Goal: Understand process/instructions: Learn how to perform a task or action

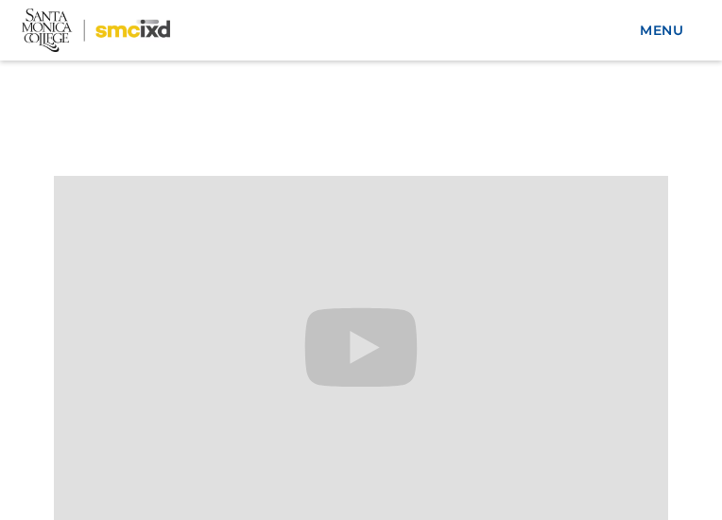
scroll to position [418, 0]
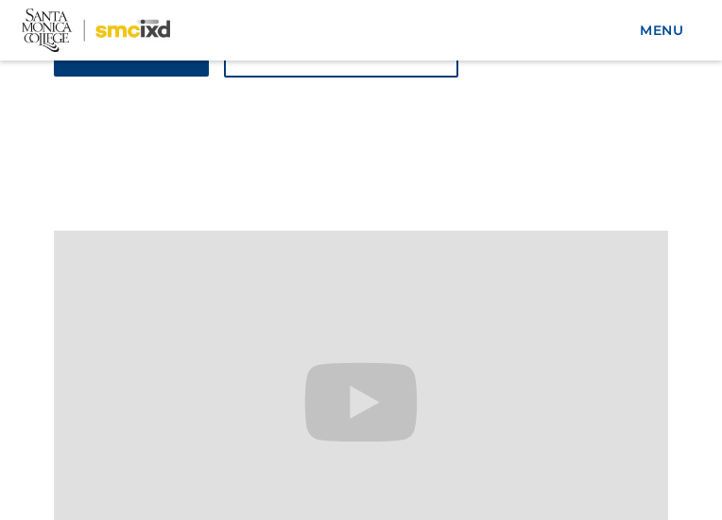
click at [185, 61] on div "How to apply" at bounding box center [131, 52] width 109 height 17
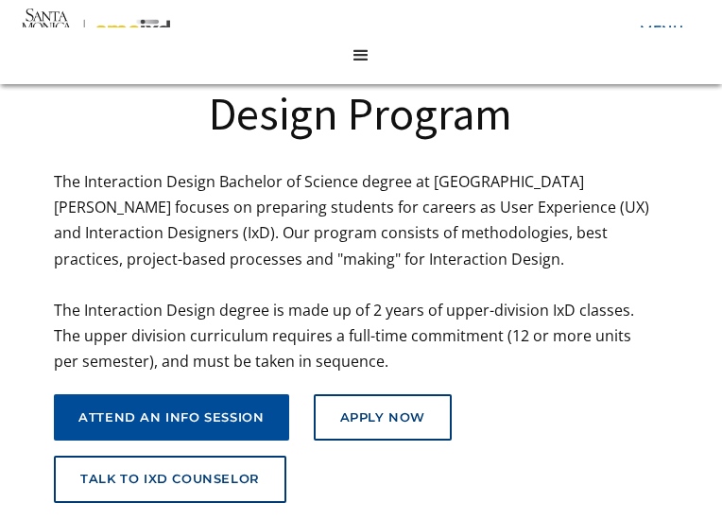
scroll to position [210, 0]
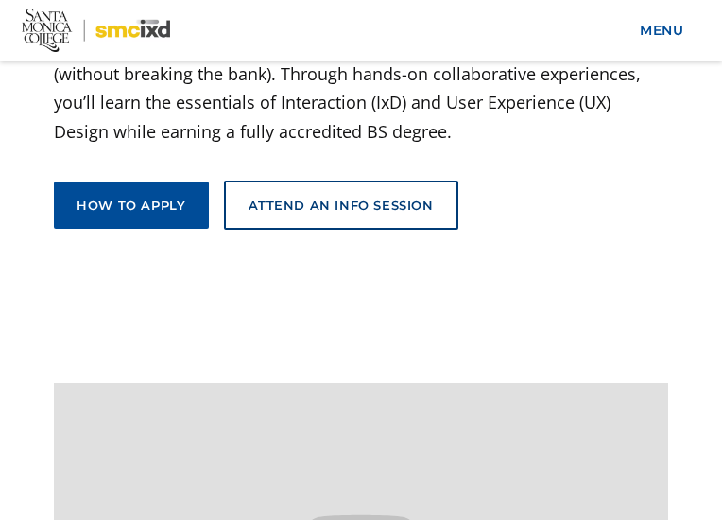
scroll to position [264, 0]
